Goal: Transaction & Acquisition: Purchase product/service

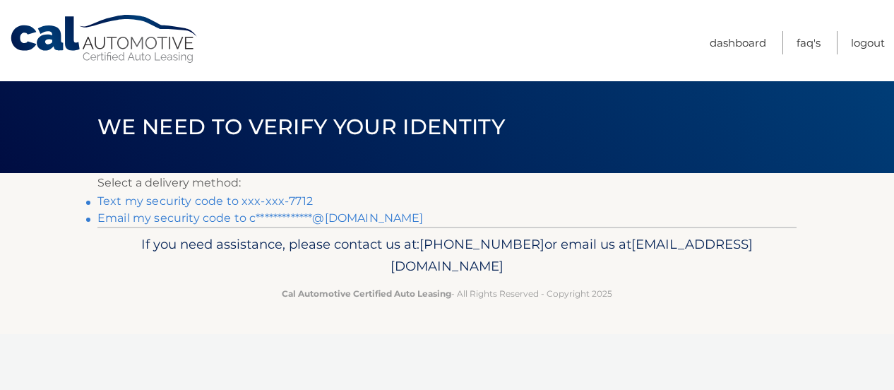
click at [206, 204] on link "Text my security code to xxx-xxx-7712" at bounding box center [204, 200] width 215 height 13
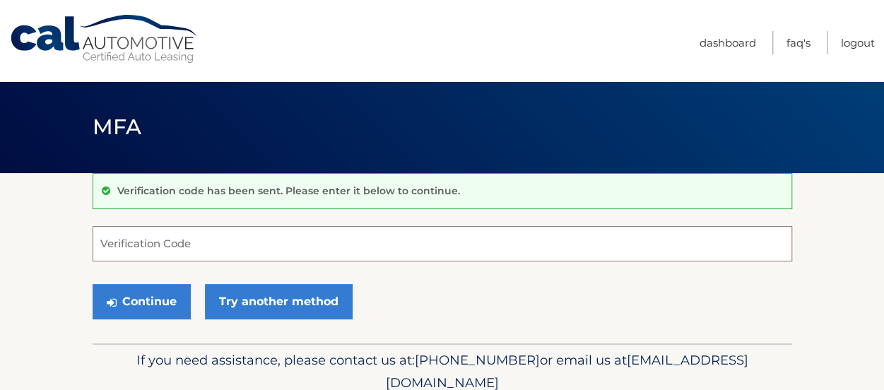
click at [195, 236] on input "Verification Code" at bounding box center [442, 243] width 699 height 35
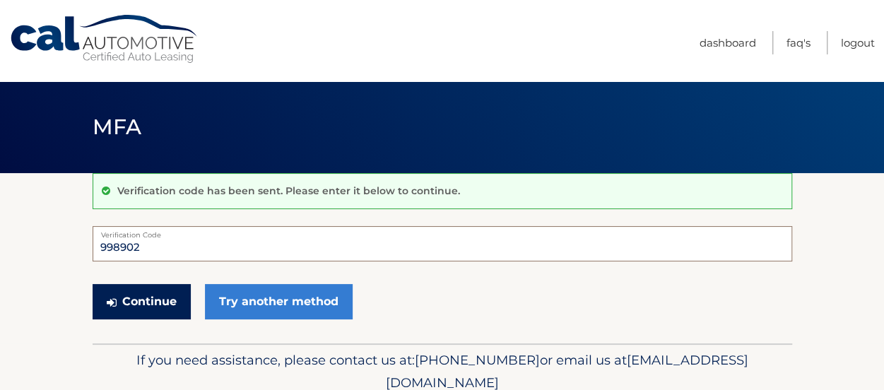
type input "998902"
click at [139, 306] on button "Continue" at bounding box center [142, 301] width 98 height 35
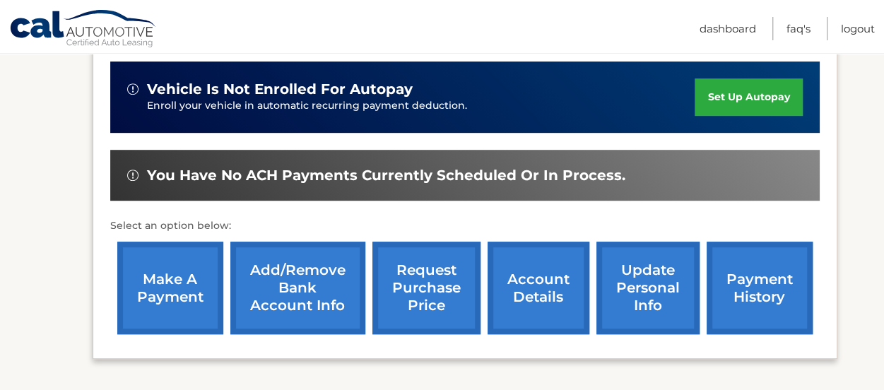
scroll to position [396, 0]
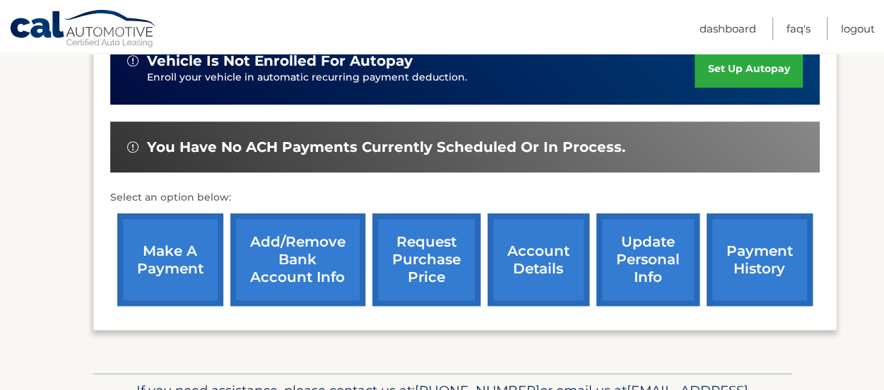
click at [181, 261] on link "make a payment" at bounding box center [170, 259] width 106 height 93
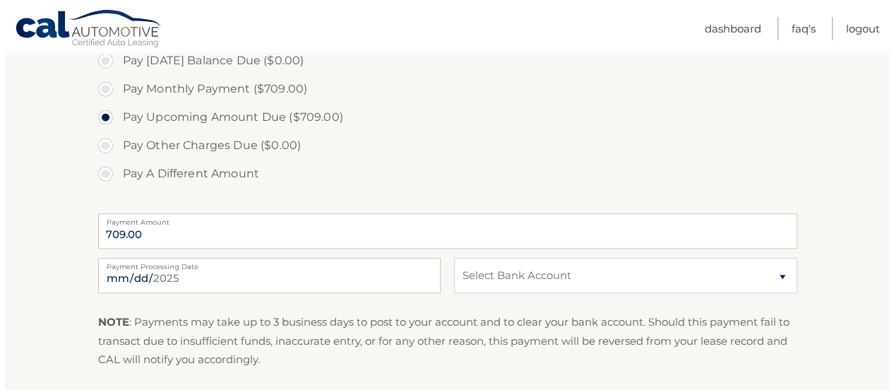
scroll to position [489, 0]
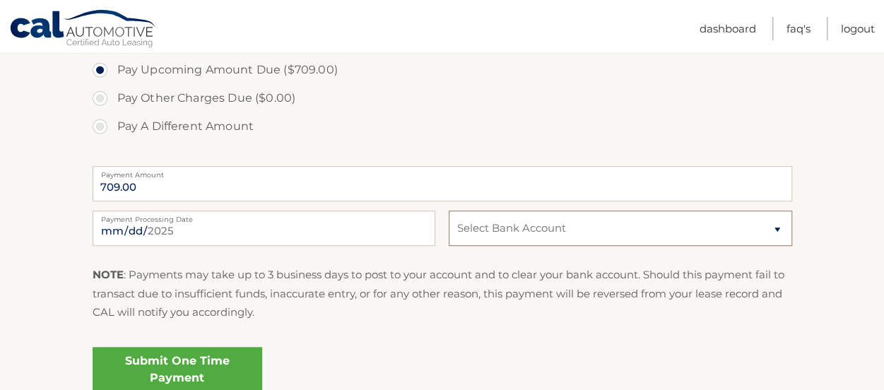
click at [777, 228] on select "Select Bank Account Checking JPMORGAN CHASE BANK, NA *****2672 Checking JPMORGA…" at bounding box center [619, 227] width 343 height 35
select select "NDU4ZmJhMjQtZTRiMS00NzRlLTlmZDUtZWJkMzhiNThlY2Ni"
click at [448, 210] on select "Select Bank Account Checking JPMORGAN CHASE BANK, NA *****2672 Checking JPMORGA…" at bounding box center [619, 227] width 343 height 35
click at [203, 362] on link "Submit One Time Payment" at bounding box center [178, 369] width 170 height 45
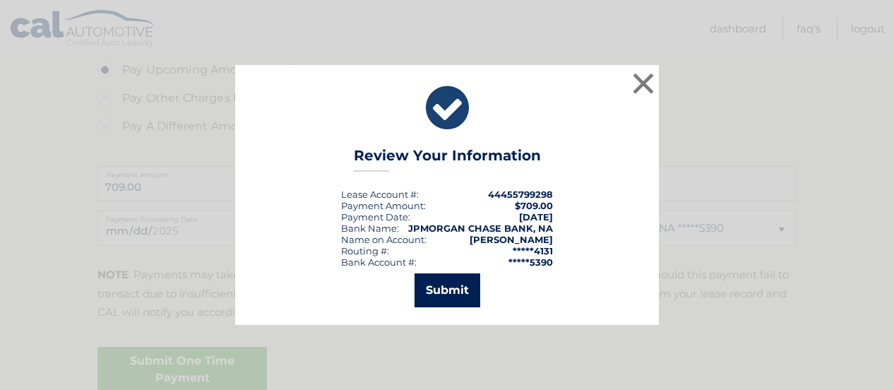
click at [446, 295] on button "Submit" at bounding box center [448, 290] width 66 height 34
